Goal: Find specific page/section: Find specific page/section

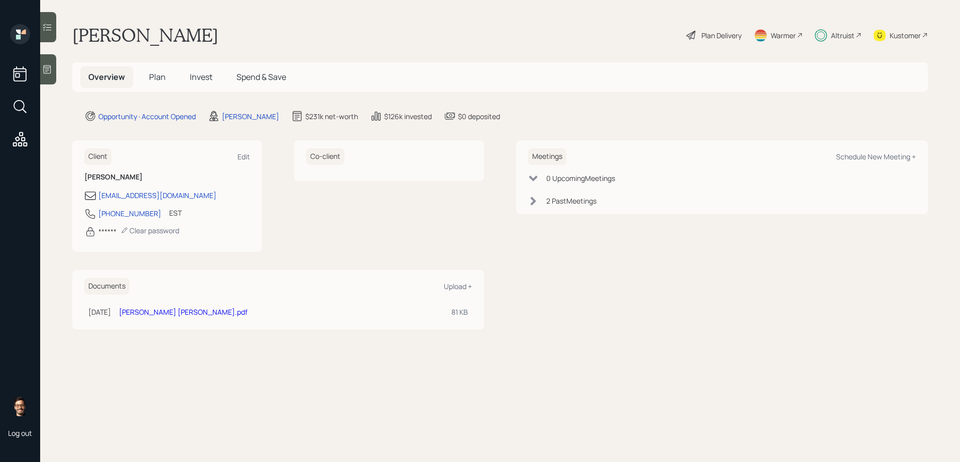
drag, startPoint x: 0, startPoint y: 0, endPoint x: 203, endPoint y: 79, distance: 218.3
click at [203, 79] on span "Invest" at bounding box center [201, 76] width 23 height 11
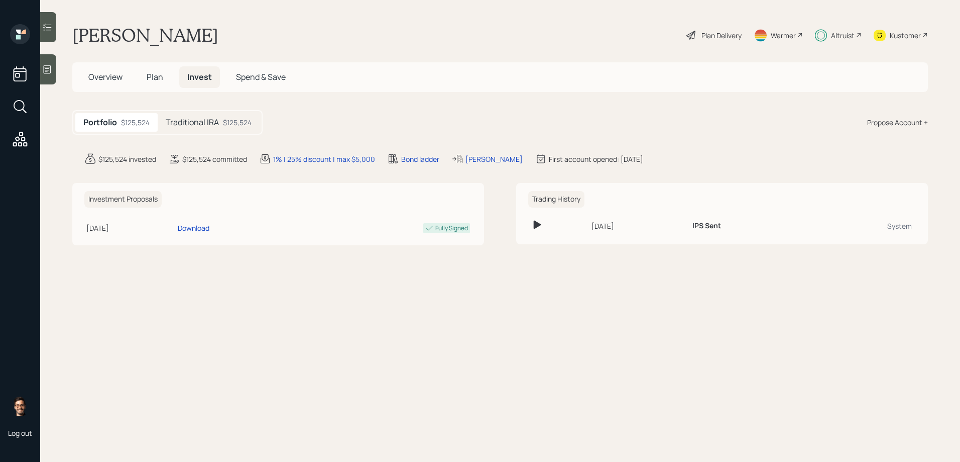
click at [222, 127] on div "Traditional IRA $125,524" at bounding box center [209, 122] width 102 height 19
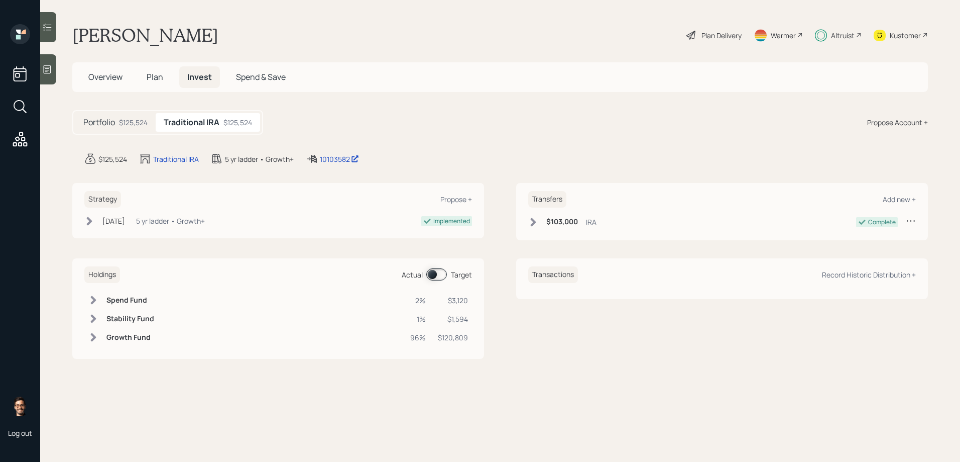
click at [440, 275] on span at bounding box center [436, 274] width 21 height 12
click at [440, 276] on span at bounding box center [436, 274] width 21 height 12
click at [52, 37] on div at bounding box center [48, 27] width 16 height 30
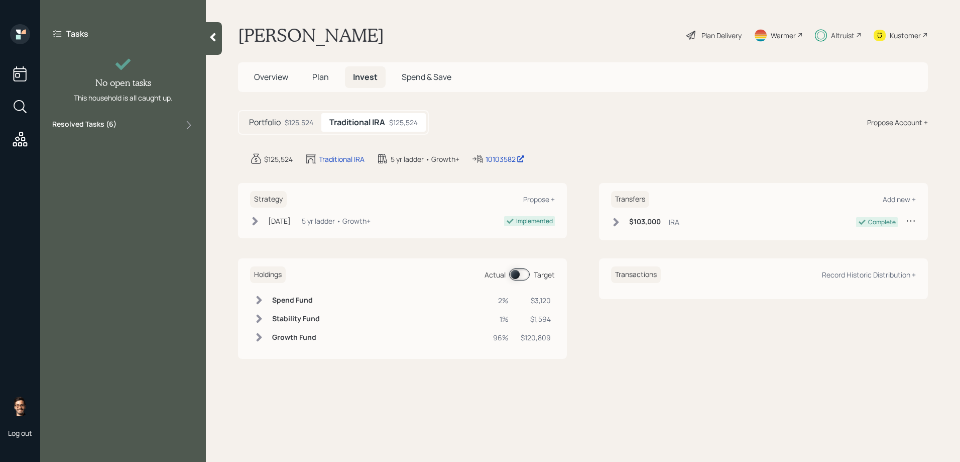
click at [120, 130] on div "Resolved Tasks ( 6 )" at bounding box center [123, 125] width 142 height 12
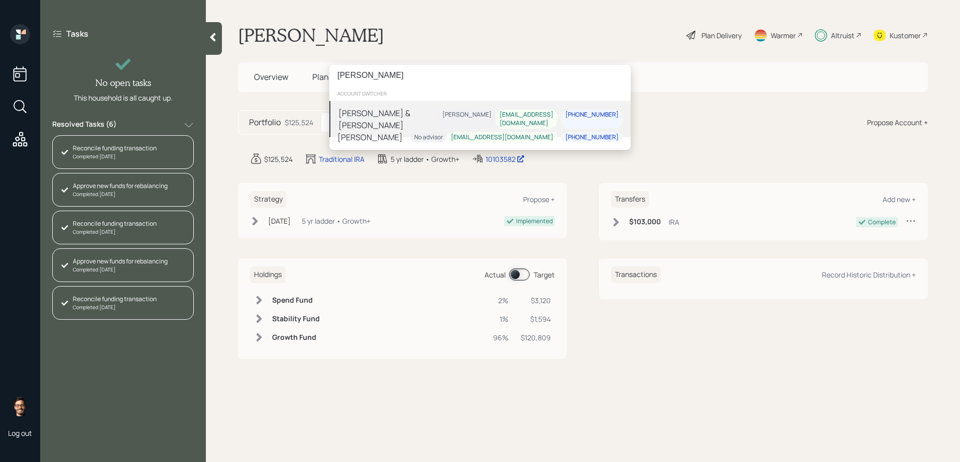
type input "[PERSON_NAME]"
